Goal: Task Accomplishment & Management: Use online tool/utility

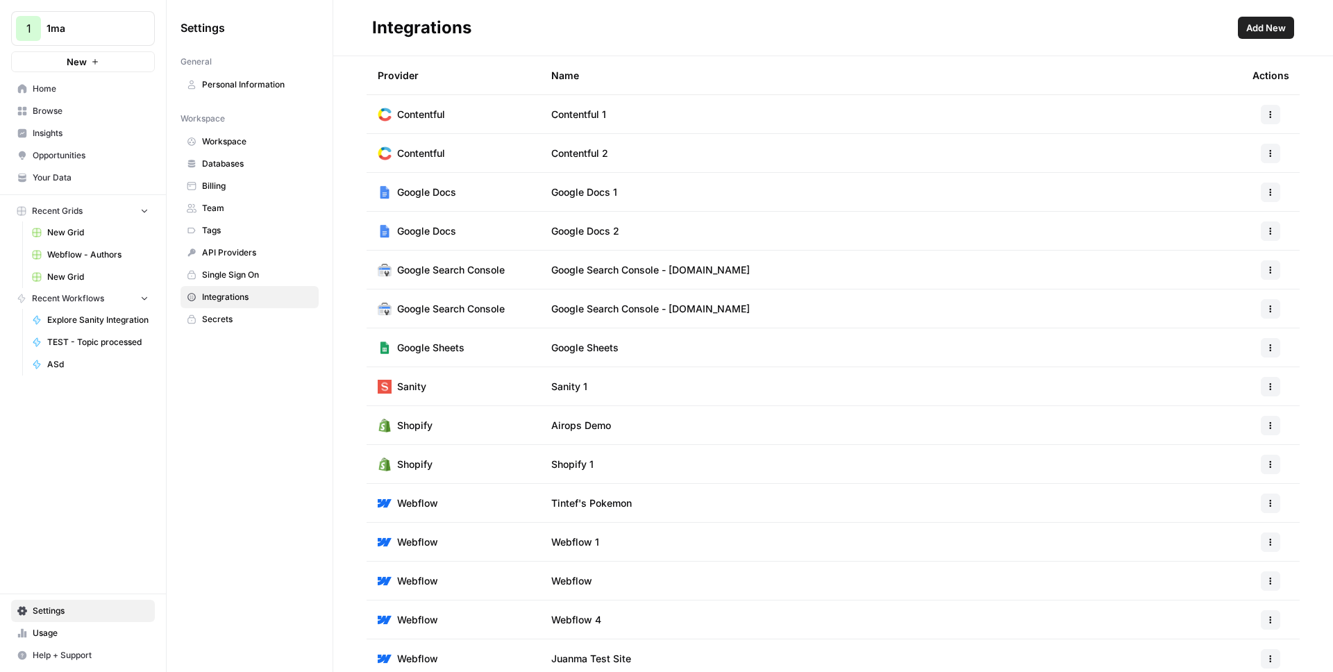
click at [826, 26] on div "Integrations" at bounding box center [802, 28] width 860 height 22
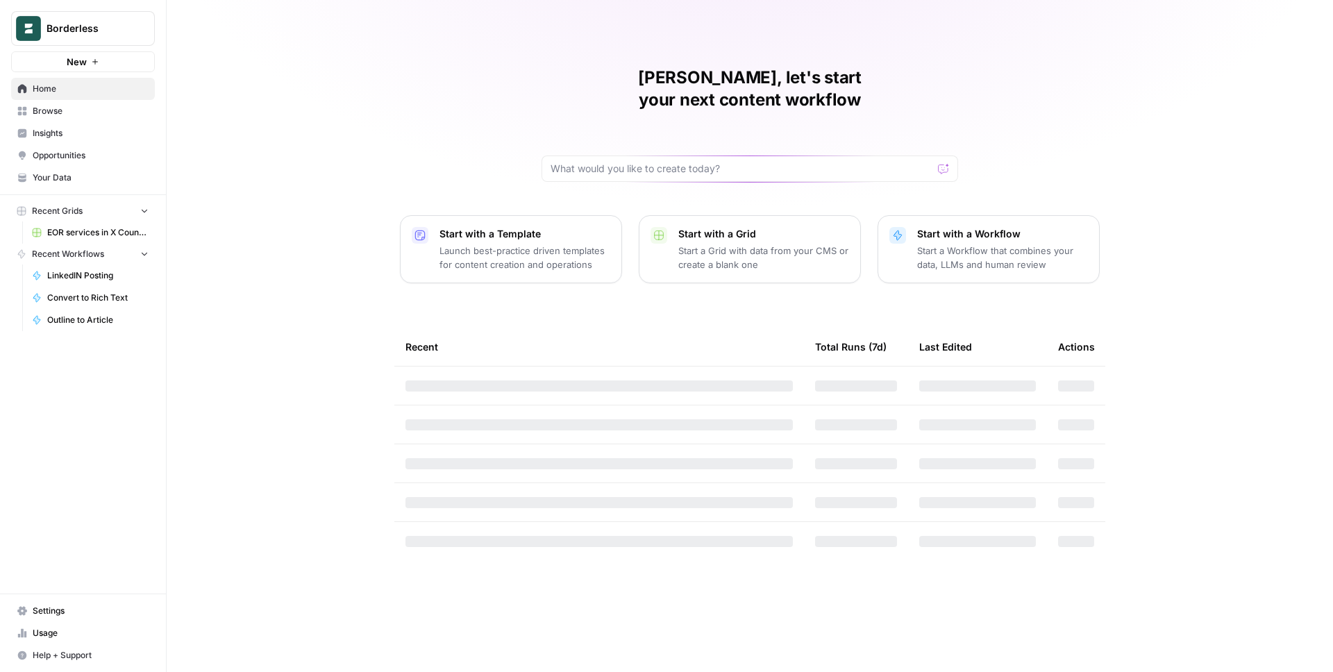
click at [100, 28] on span "Borderless" at bounding box center [89, 29] width 84 height 14
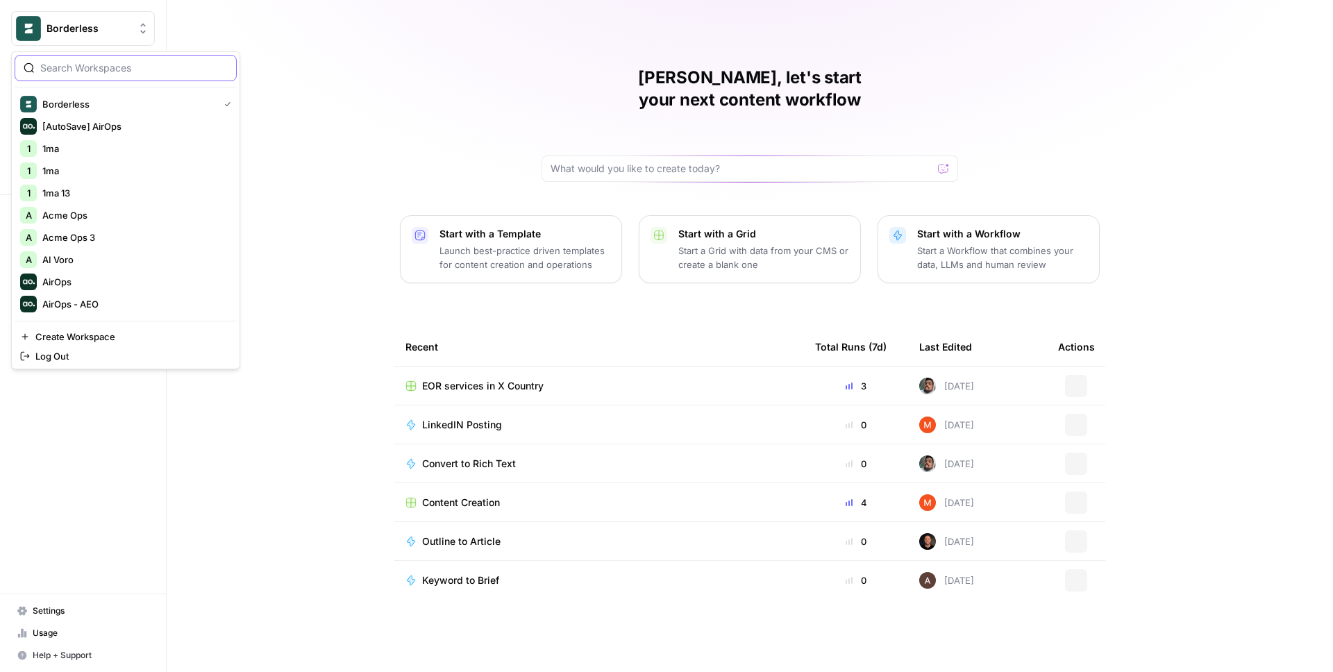
click at [114, 72] on input "search" at bounding box center [133, 68] width 187 height 14
type input "adm"
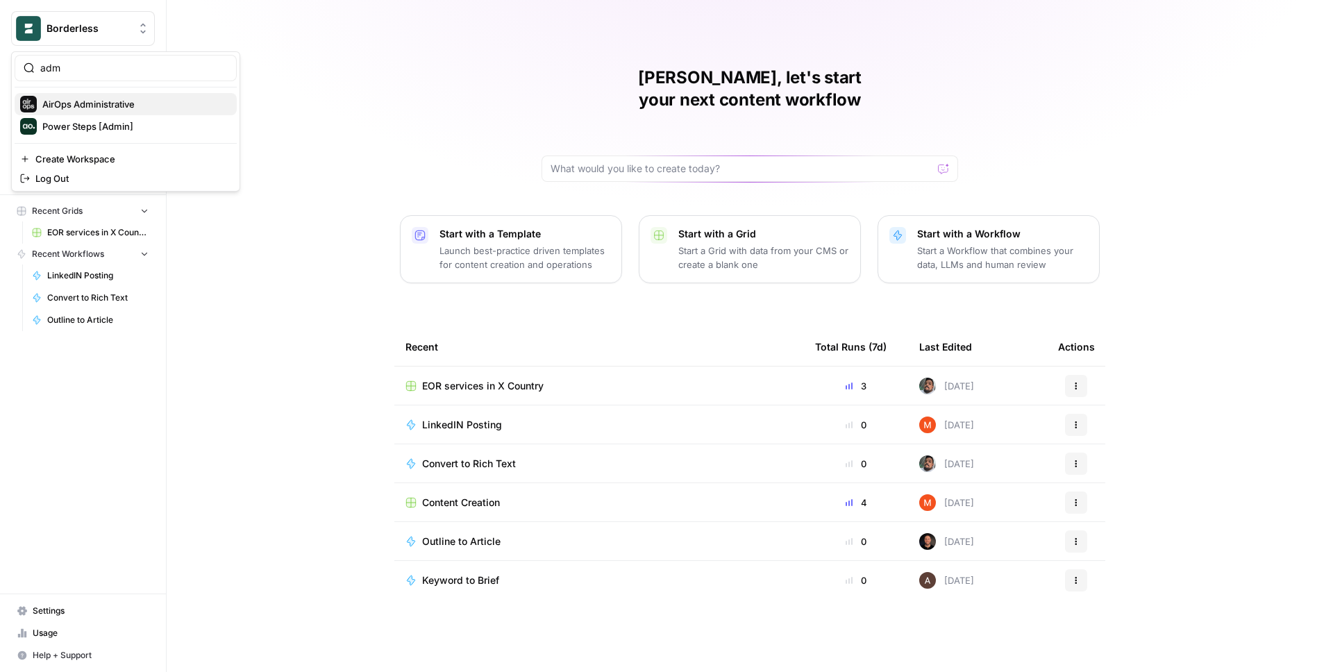
click at [95, 99] on span "AirOps Administrative" at bounding box center [133, 104] width 183 height 14
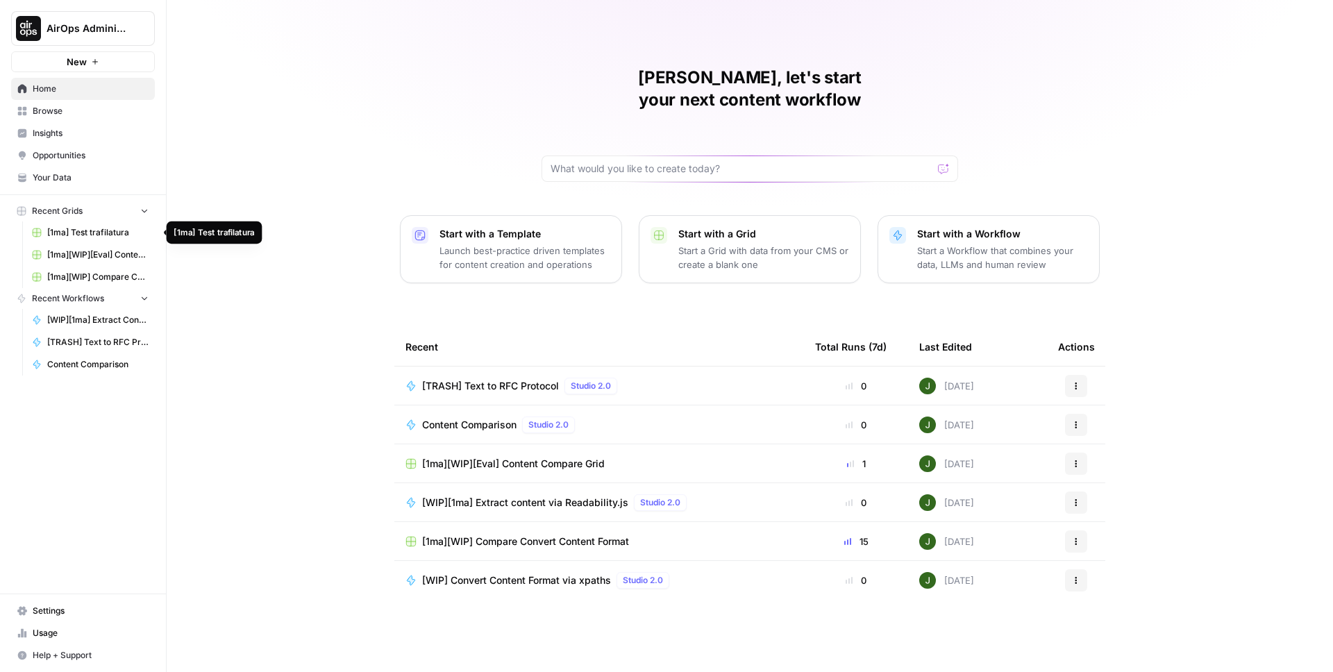
click at [83, 230] on span "[1ma] Test trafilatura" at bounding box center [97, 232] width 101 height 12
click at [116, 271] on span "[1ma][WIP] Compare Convert Content Format" at bounding box center [97, 277] width 101 height 12
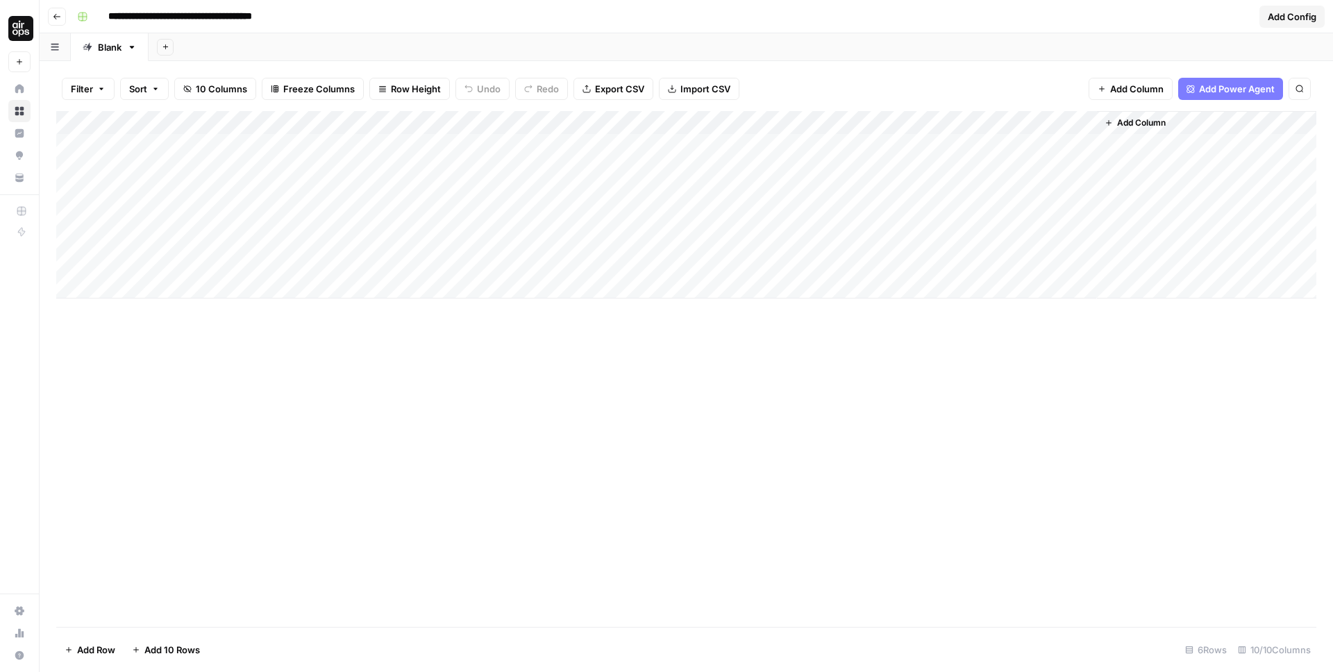
click at [204, 287] on div "Add Column" at bounding box center [686, 204] width 1260 height 187
click at [205, 264] on div "Add Column" at bounding box center [686, 216] width 1260 height 211
paste input "**********"
type input "**********"
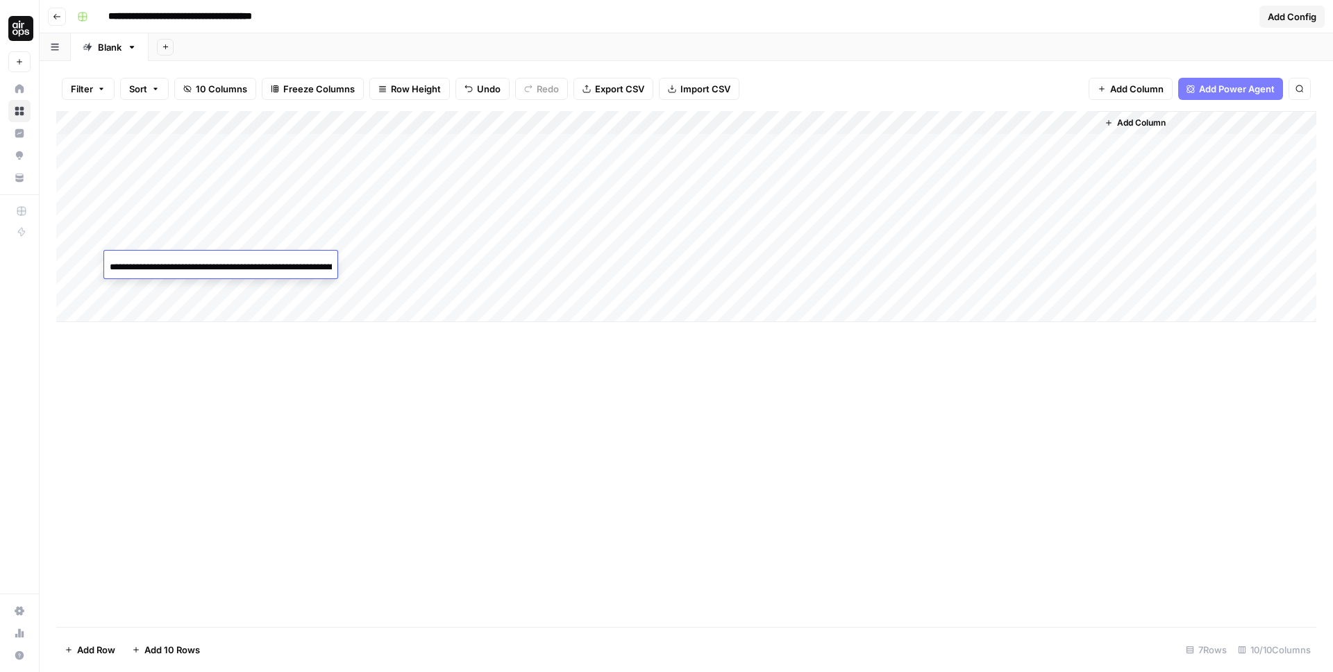
scroll to position [0, 239]
click at [362, 413] on div "Add Column" at bounding box center [686, 369] width 1260 height 516
click at [349, 261] on div "Add Column" at bounding box center [686, 216] width 1260 height 211
click at [604, 258] on div "Add Column" at bounding box center [686, 216] width 1260 height 211
click at [871, 257] on div "Add Column" at bounding box center [686, 216] width 1260 height 211
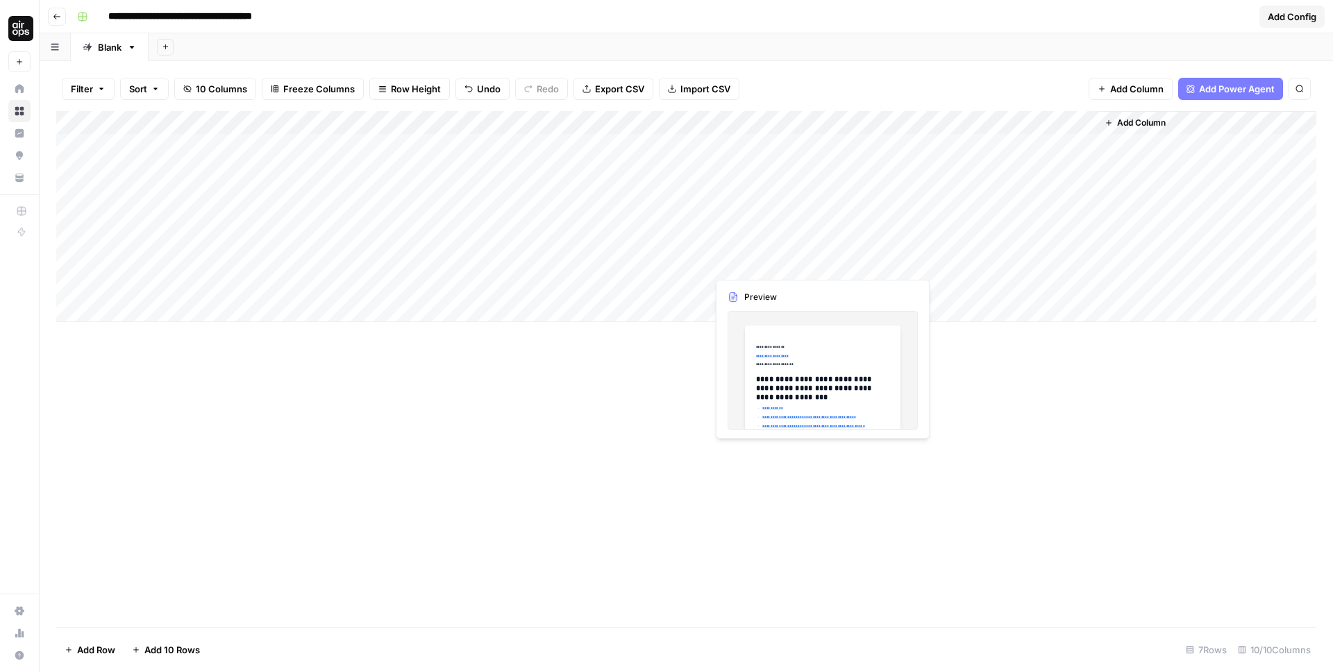
click at [772, 263] on div "Add Column" at bounding box center [686, 216] width 1260 height 211
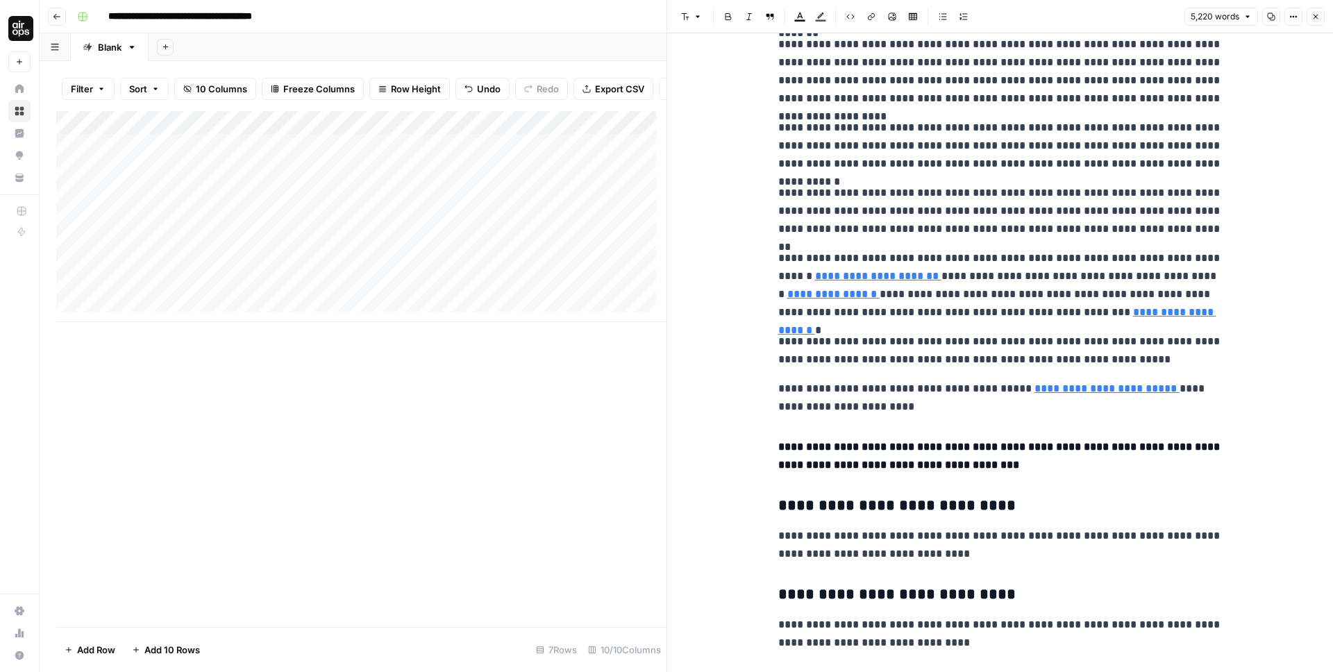
scroll to position [12427, 0]
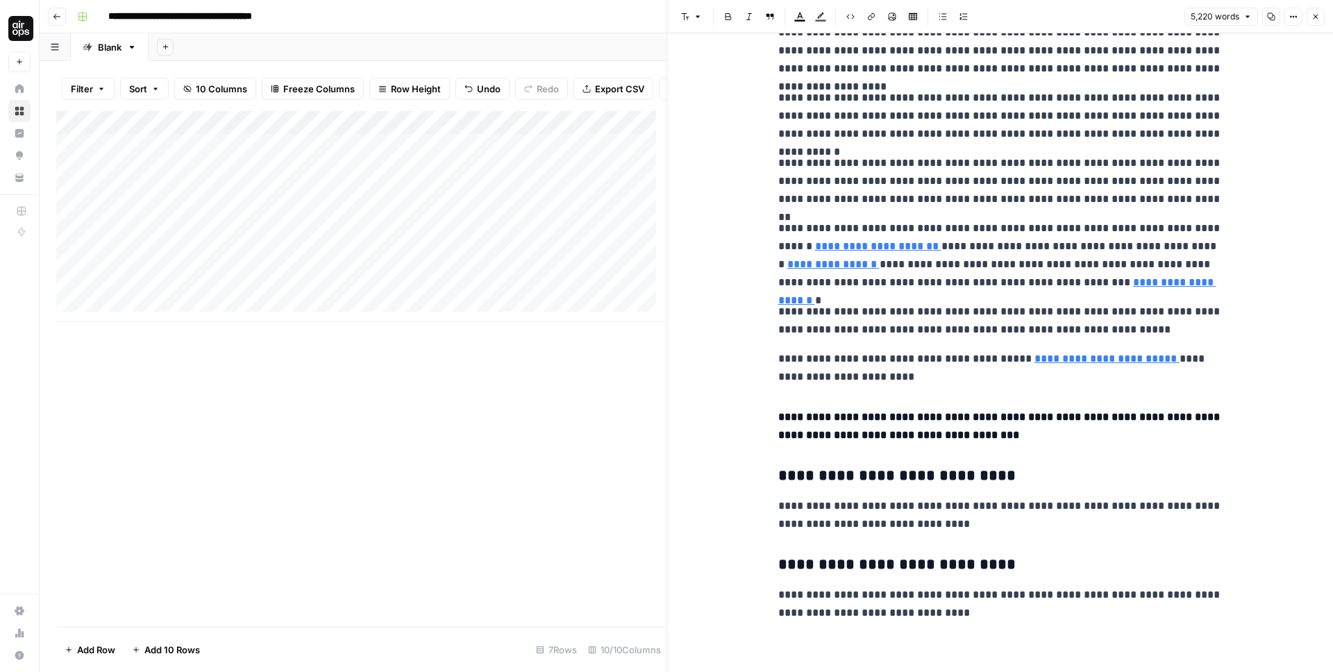
click at [1315, 15] on icon "button" at bounding box center [1315, 16] width 8 height 8
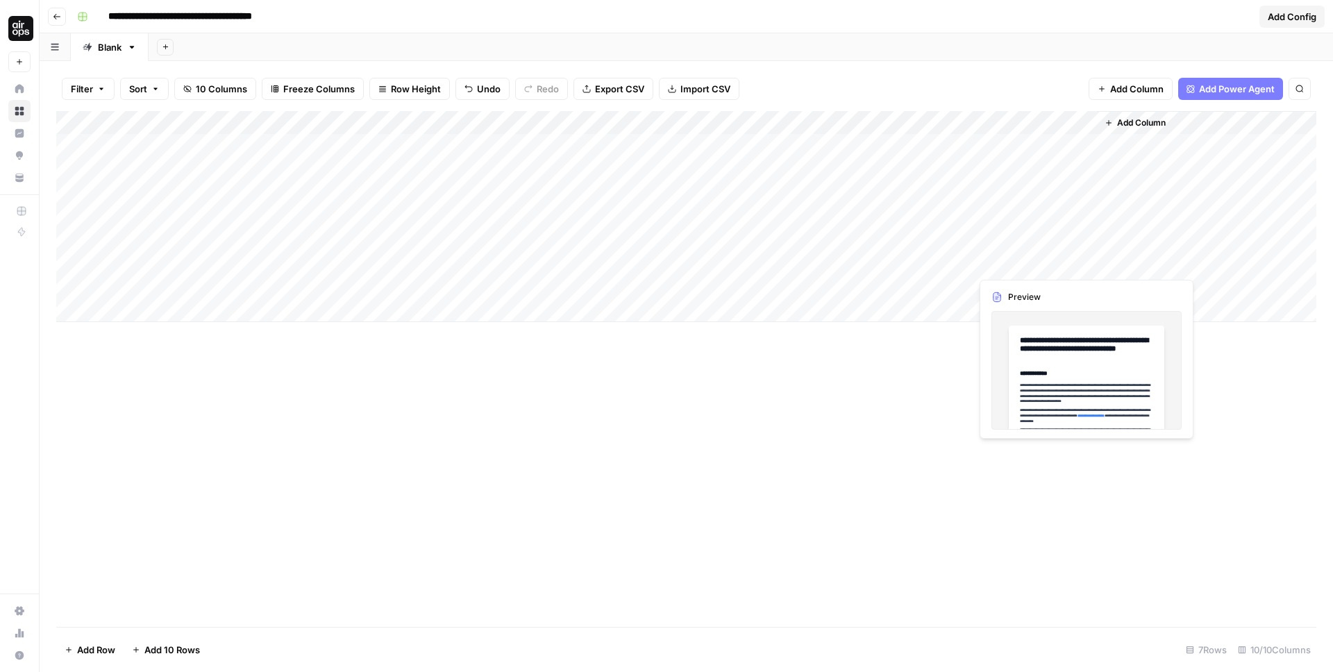
click at [1027, 255] on div "Add Column" at bounding box center [686, 216] width 1260 height 211
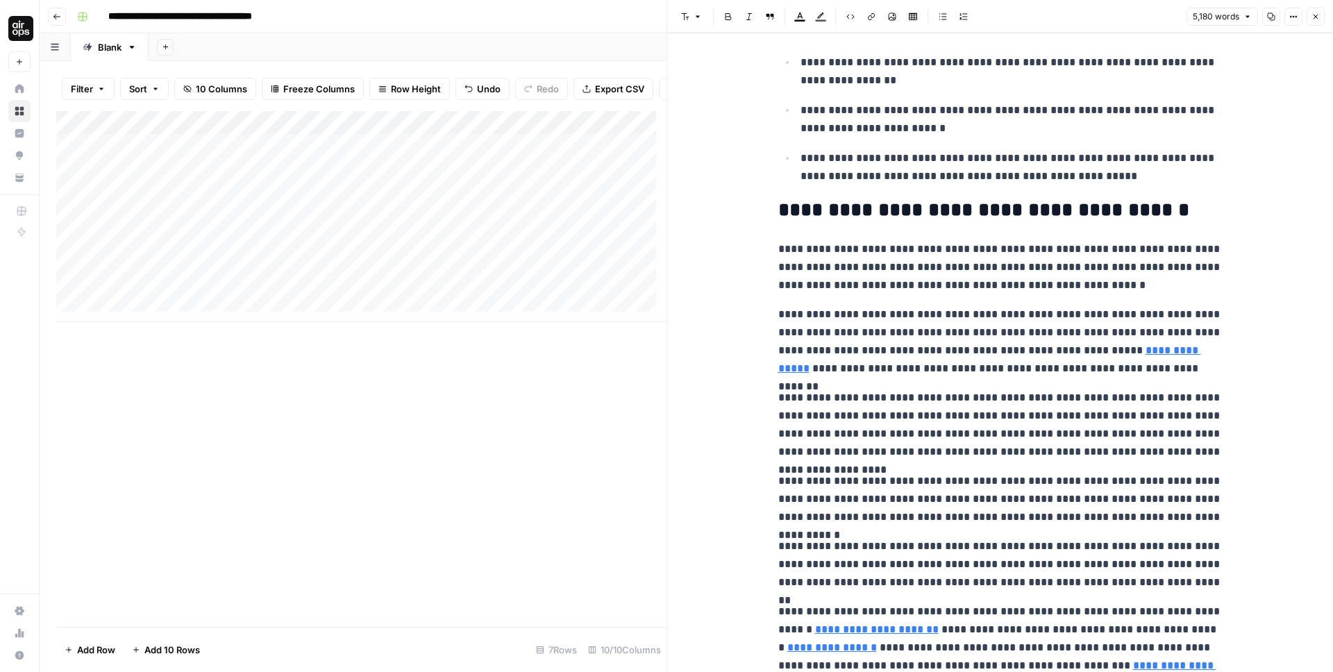
scroll to position [13392, 0]
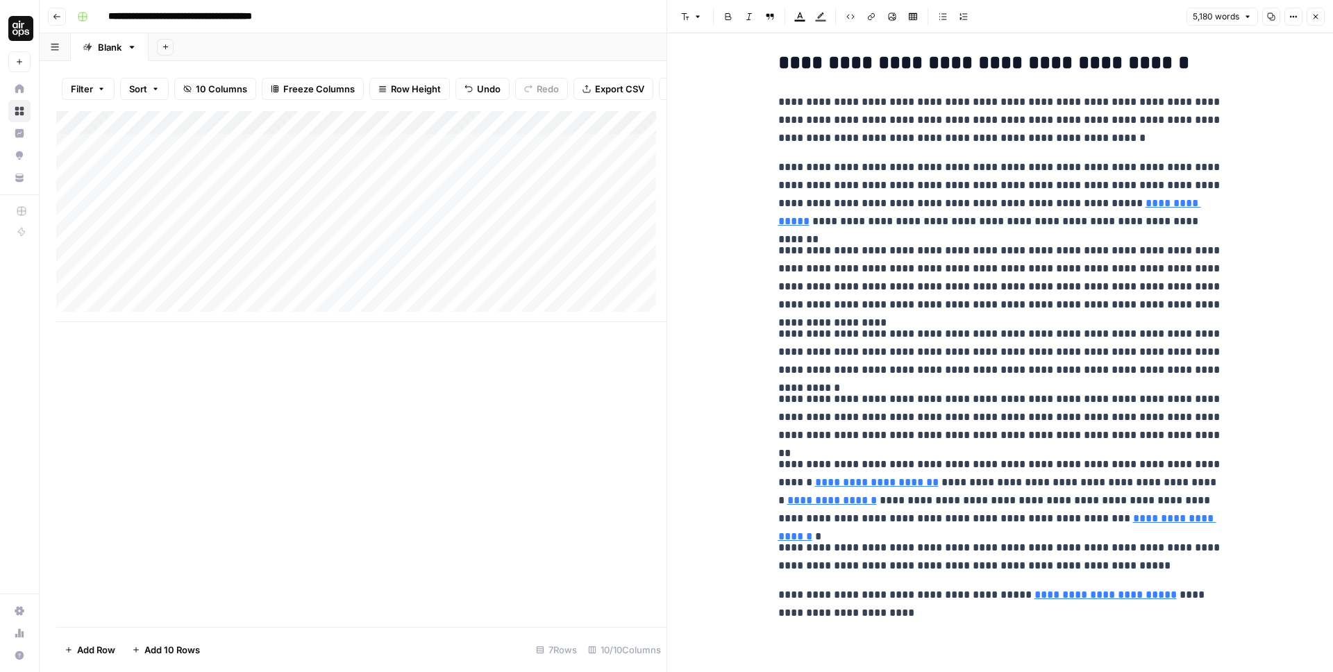
click at [1319, 15] on icon "button" at bounding box center [1315, 16] width 8 height 8
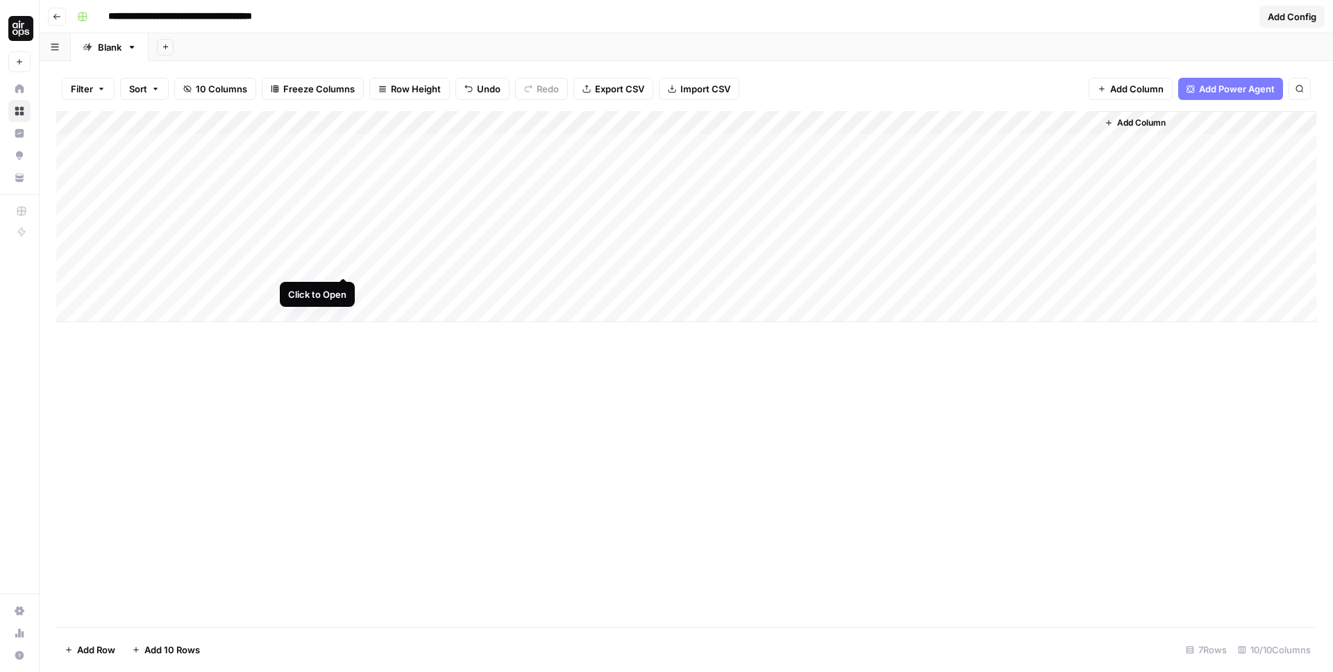
click at [344, 263] on div "Add Column" at bounding box center [686, 216] width 1260 height 211
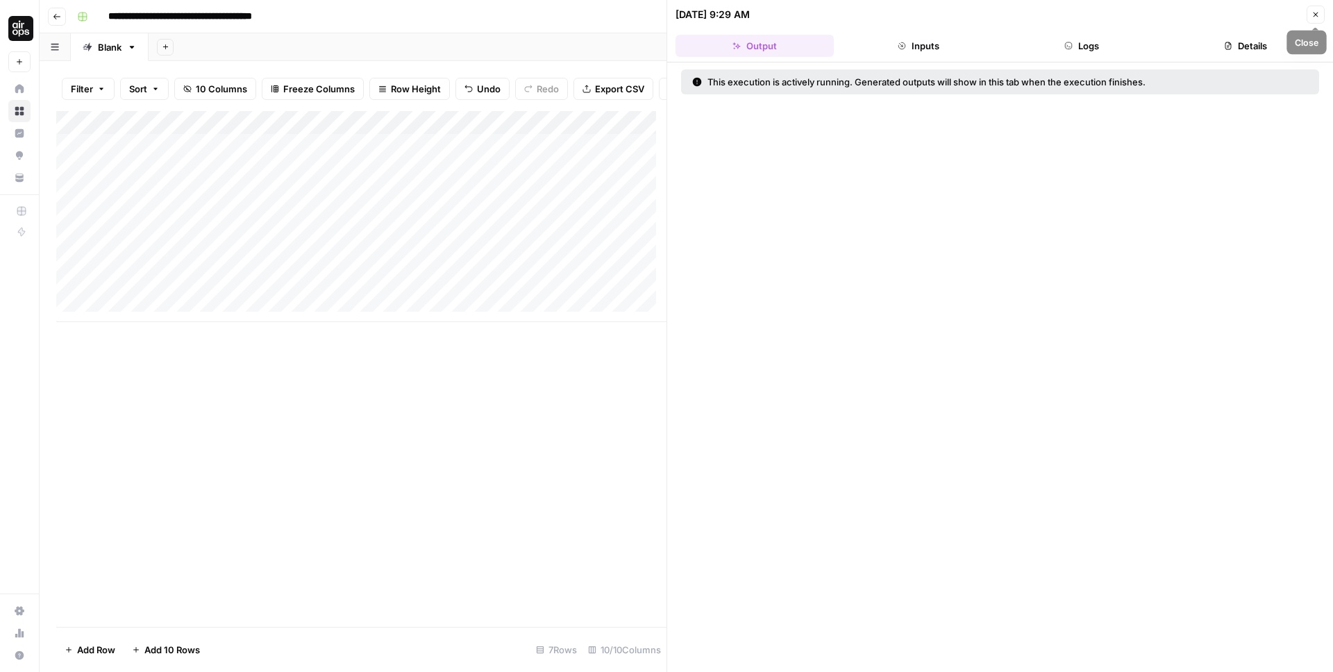
click at [1310, 15] on button "Close" at bounding box center [1315, 15] width 18 height 18
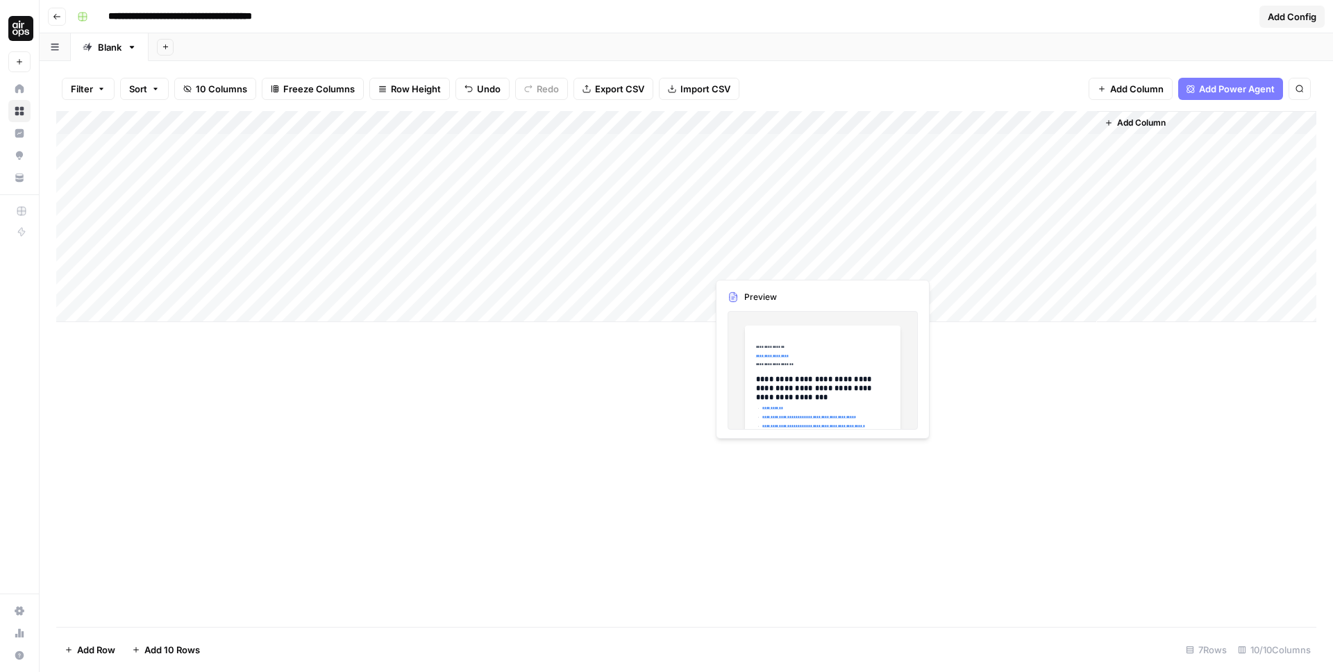
click at [766, 263] on div "Add Column" at bounding box center [686, 216] width 1260 height 211
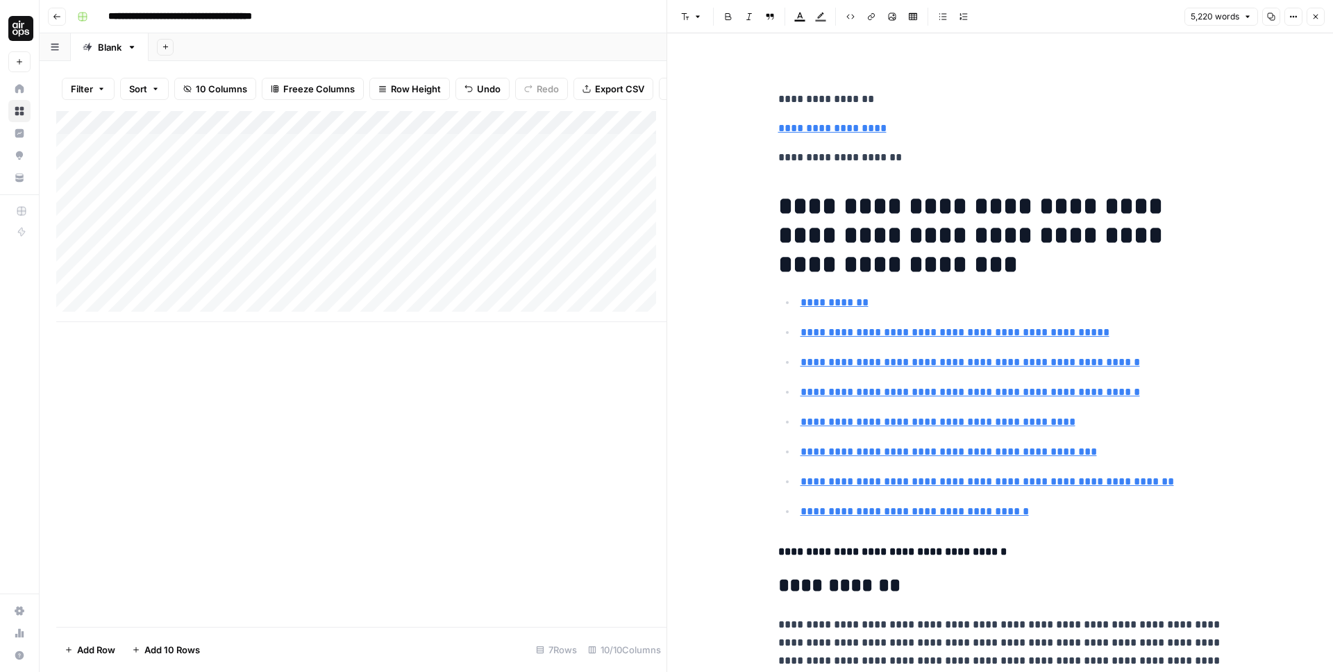
scroll to position [312, 0]
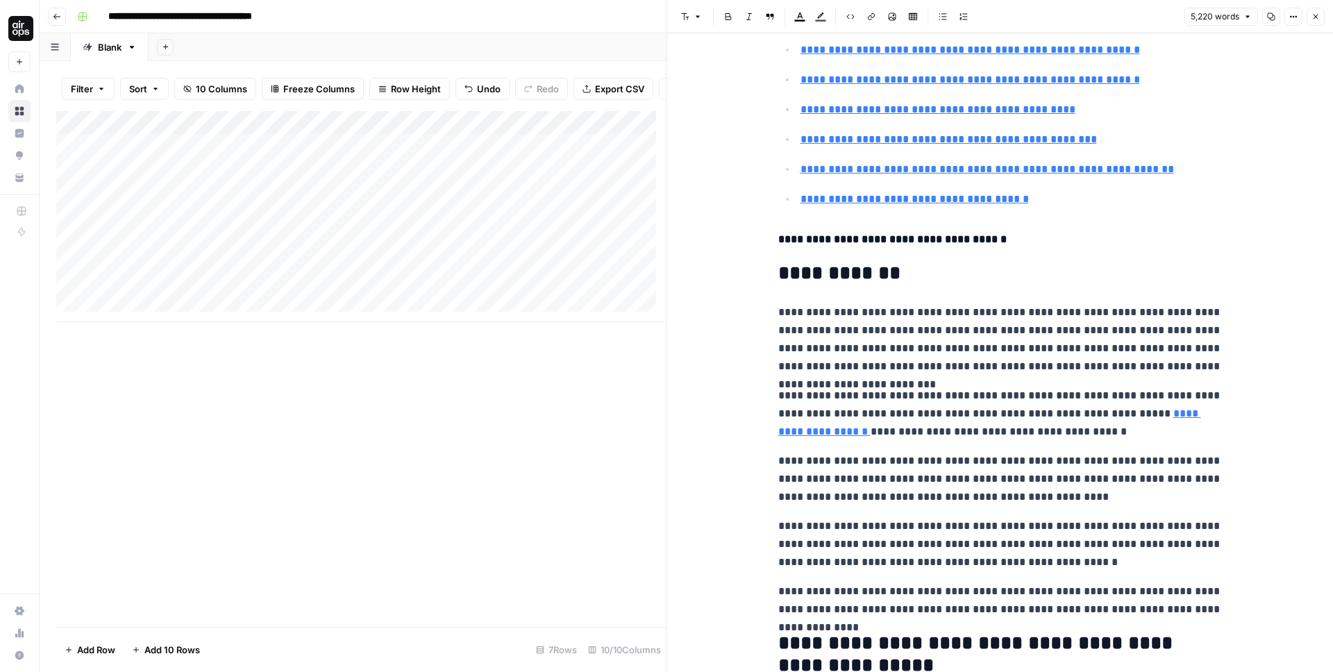
type input "#Alternative-options-to-consider-for-businesses-with-no-credit-check"
click at [1040, 327] on p "**********" at bounding box center [1000, 339] width 444 height 72
click at [1314, 20] on icon "button" at bounding box center [1315, 16] width 8 height 8
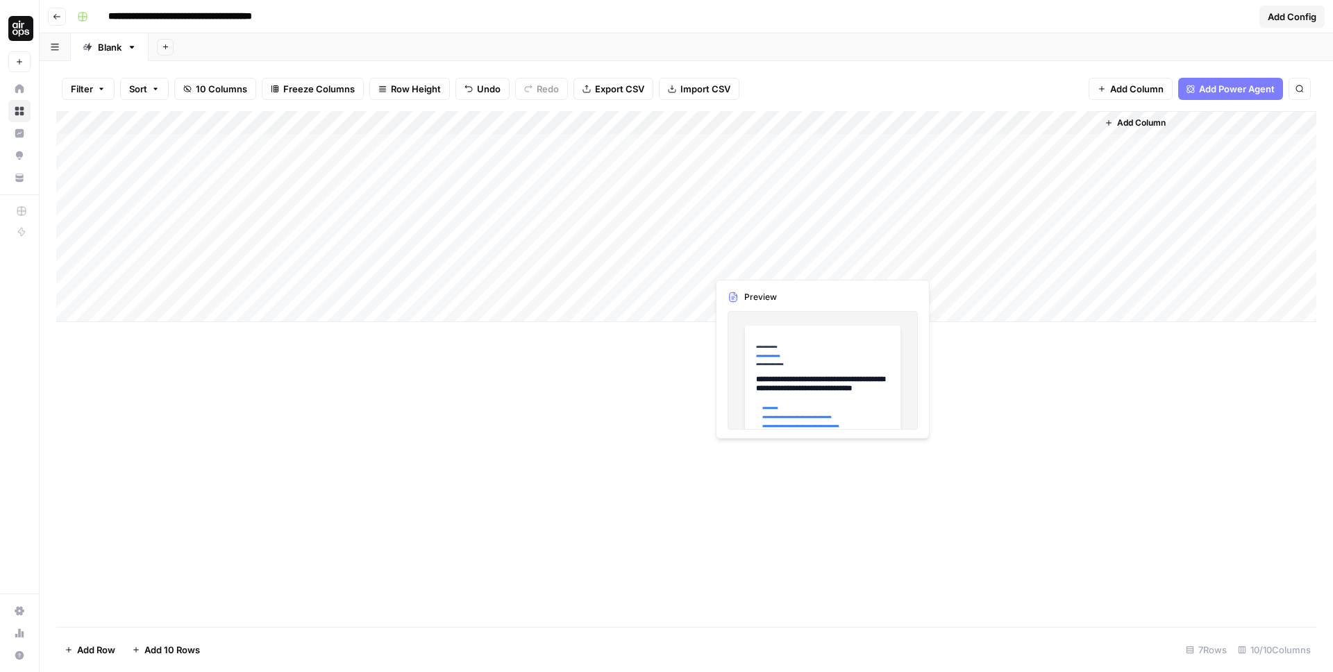
click at [780, 260] on div "Add Column" at bounding box center [686, 216] width 1260 height 211
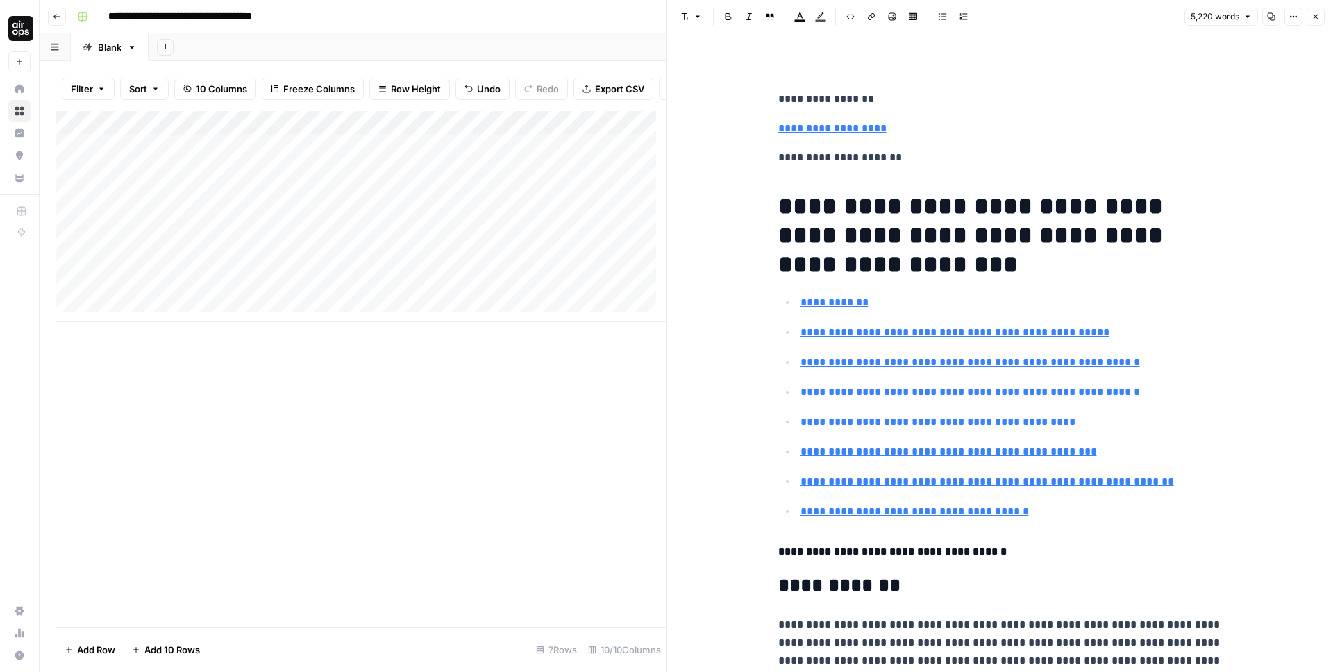
click at [1319, 19] on icon "button" at bounding box center [1315, 16] width 8 height 8
